Goal: Task Accomplishment & Management: Manage account settings

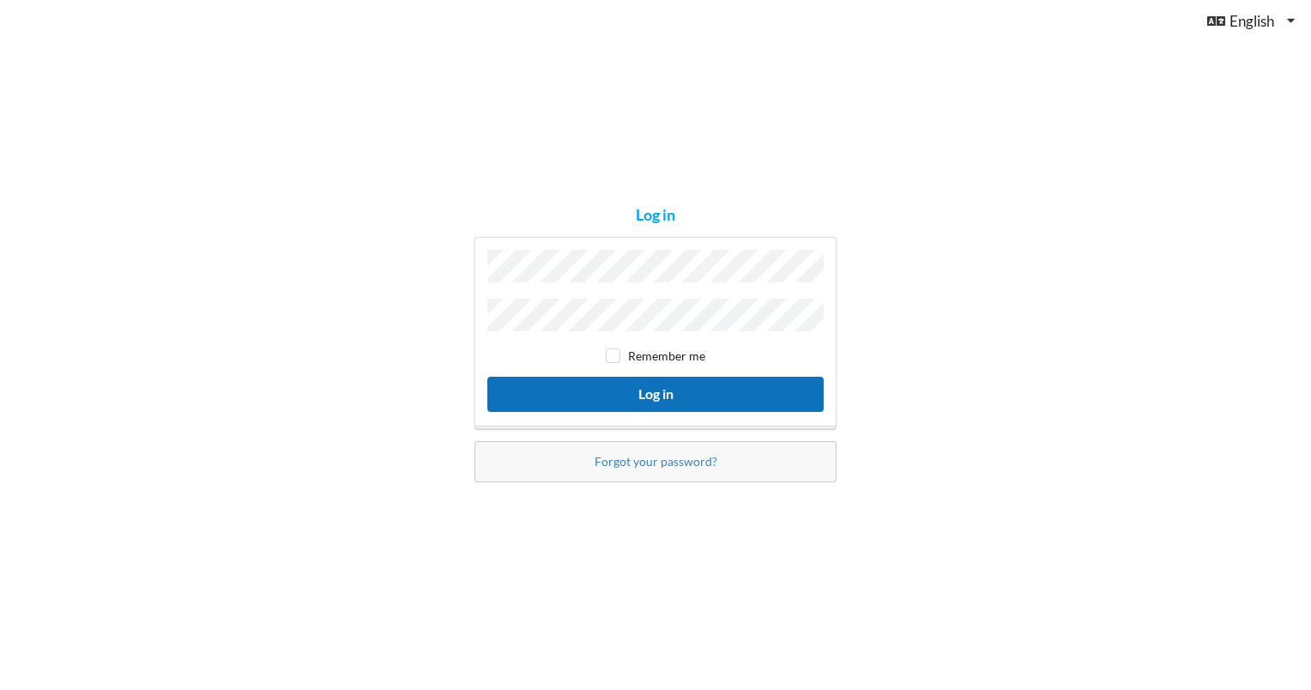
click at [693, 388] on button "Log in" at bounding box center [655, 394] width 336 height 35
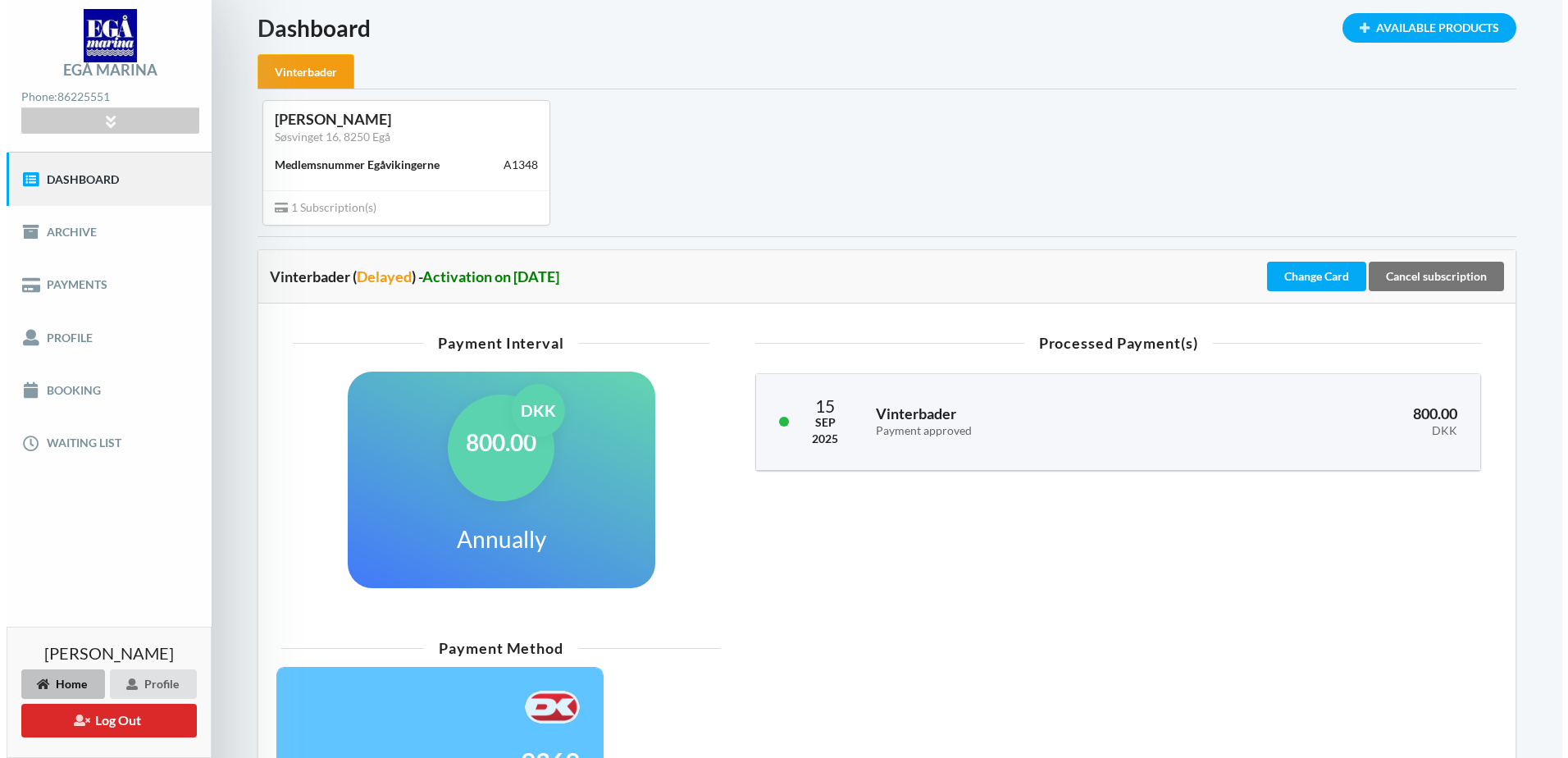
scroll to position [82, 0]
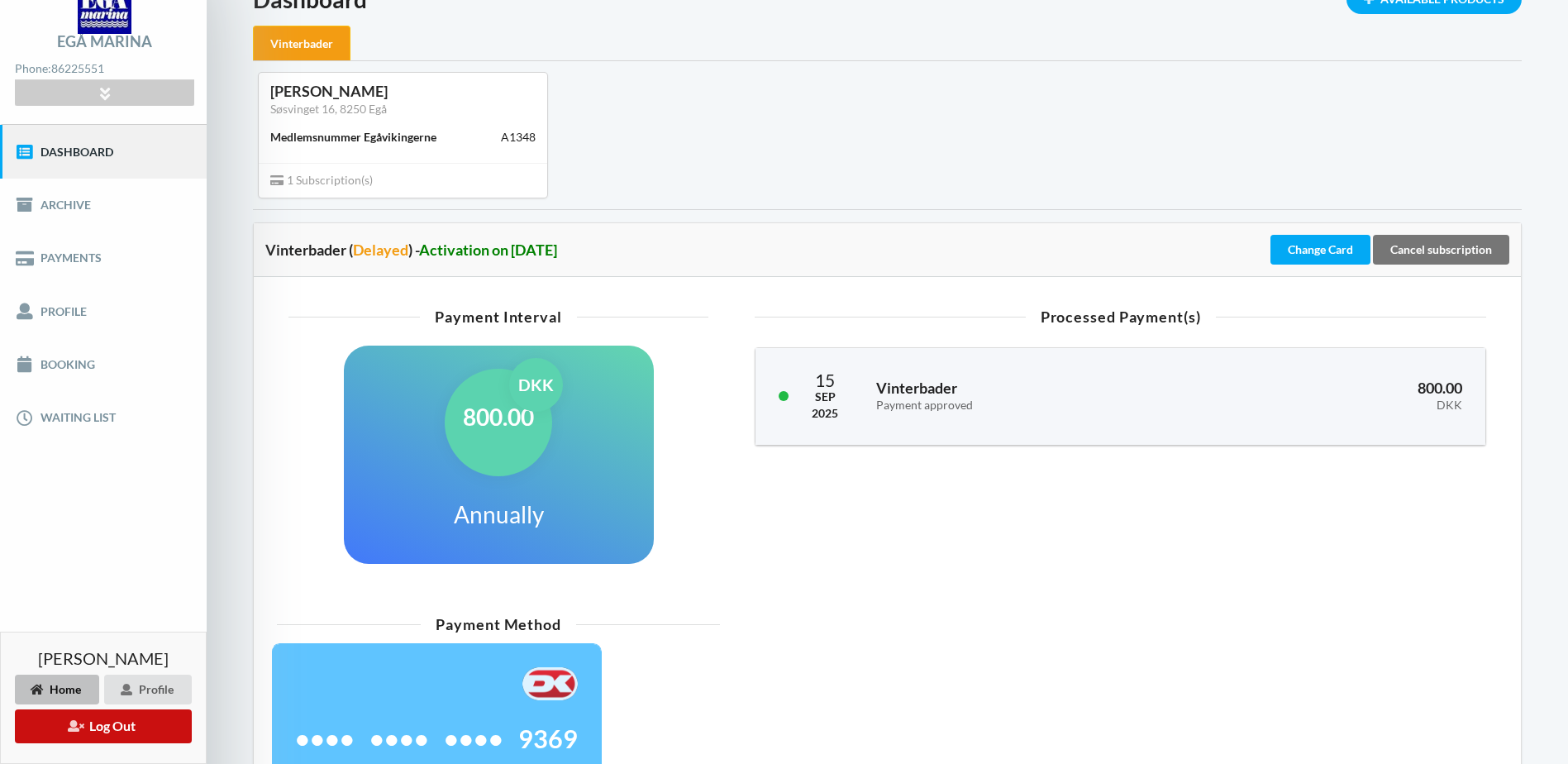
click at [129, 664] on button "Log Out" at bounding box center [103, 725] width 177 height 34
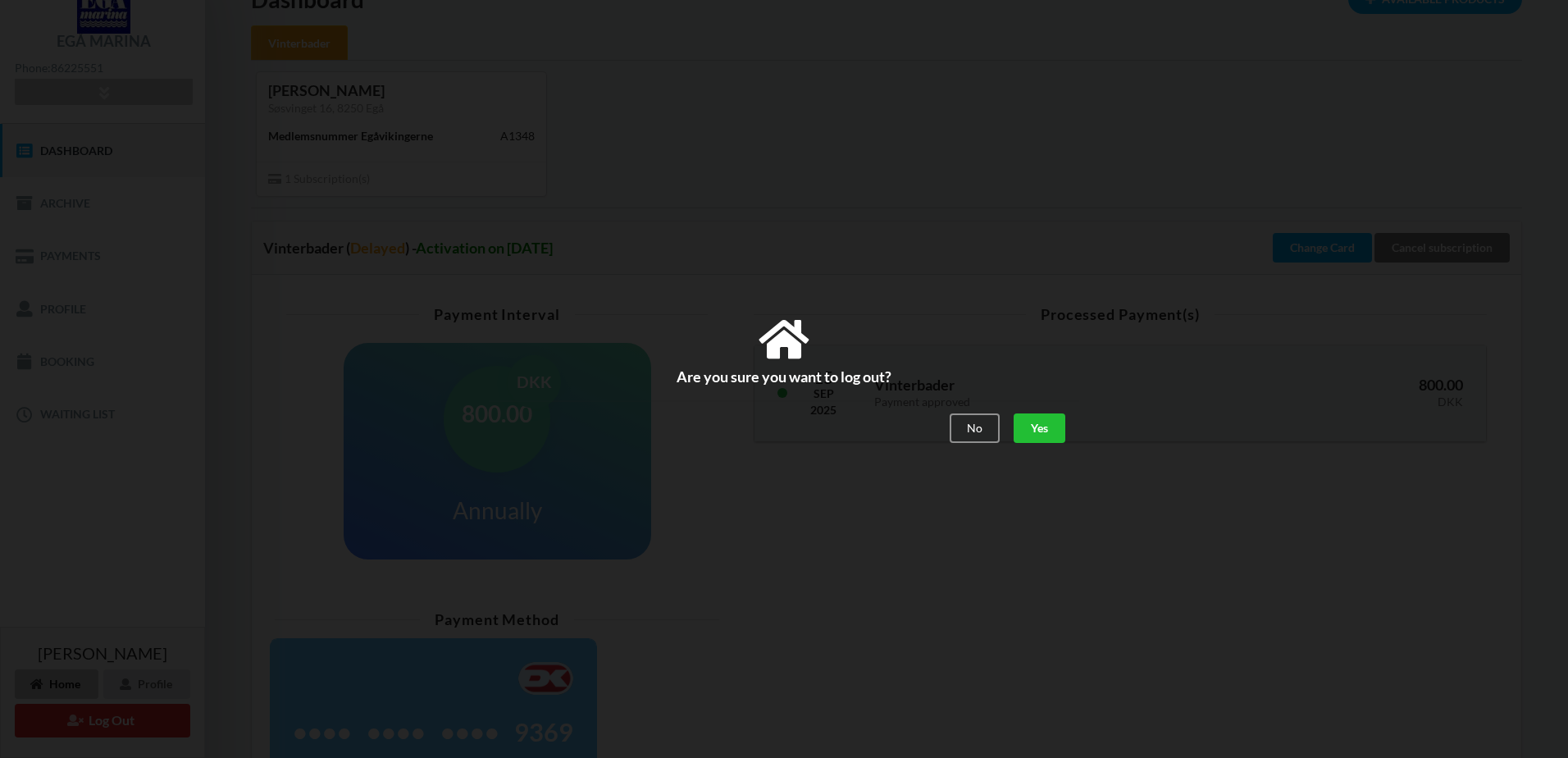
click at [1053, 428] on div "Yes" at bounding box center [1039, 428] width 52 height 30
